Goal: Navigation & Orientation: Find specific page/section

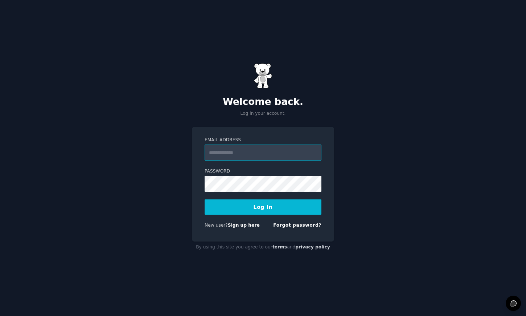
click at [268, 156] on input "Email Address" at bounding box center [263, 152] width 117 height 16
type input "**********"
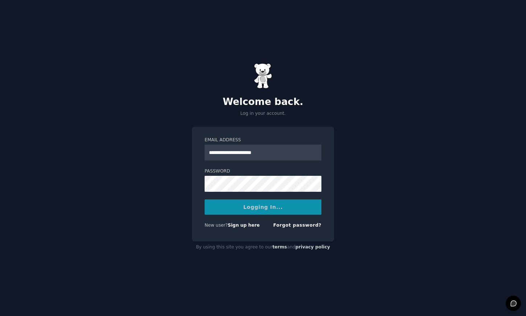
click at [262, 209] on div "Logging In..." at bounding box center [263, 206] width 117 height 15
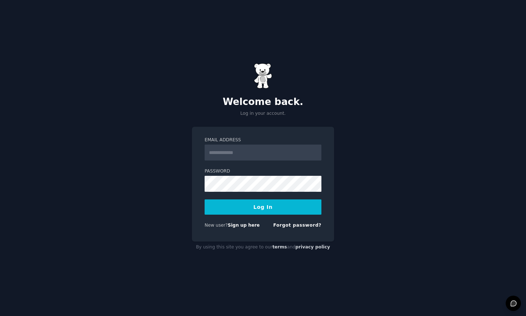
type input "**********"
